Goal: Information Seeking & Learning: Learn about a topic

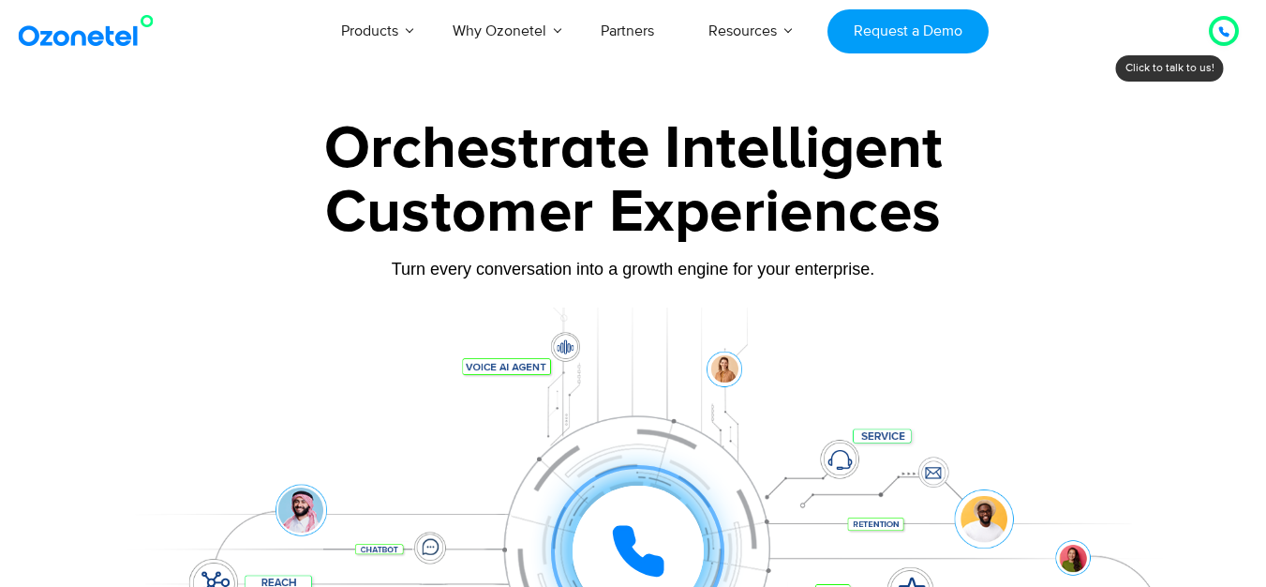
click at [1234, 28] on div at bounding box center [1224, 31] width 22 height 22
click at [935, 389] on div "Click to experience it! Call in progress... 1 2 3 4 5 6 7 8 9 # 0" at bounding box center [634, 513] width 1172 height 319
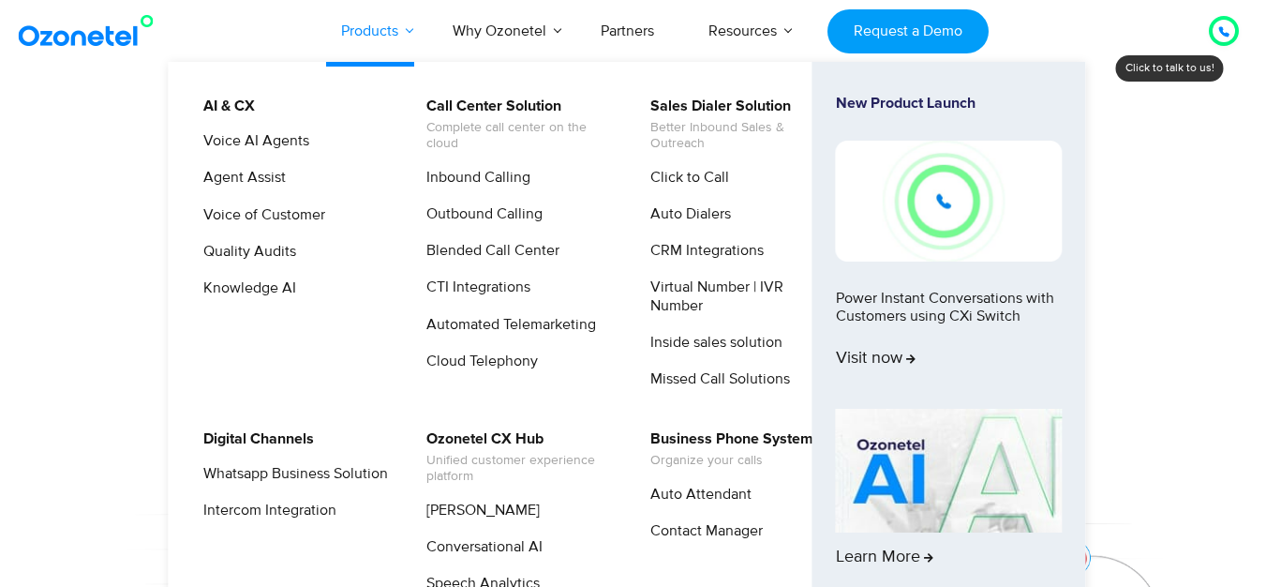
click at [361, 32] on link "Products" at bounding box center [370, 31] width 112 height 62
